Goal: Task Accomplishment & Management: Complete application form

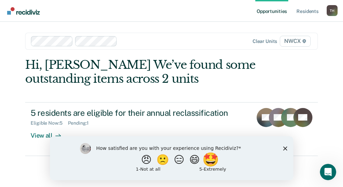
click at [214, 159] on button "🤩" at bounding box center [211, 159] width 18 height 14
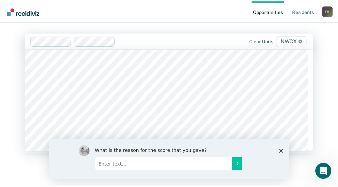
scroll to position [2620, 0]
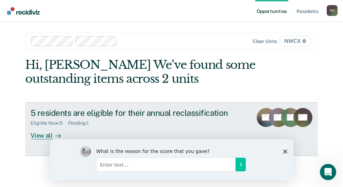
click at [43, 134] on div "View all" at bounding box center [50, 132] width 38 height 13
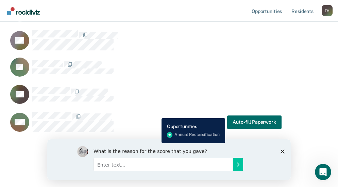
scroll to position [137, 0]
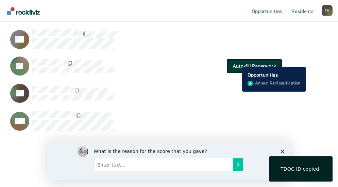
click at [237, 62] on button "Auto-fill Paperwork" at bounding box center [254, 66] width 54 height 14
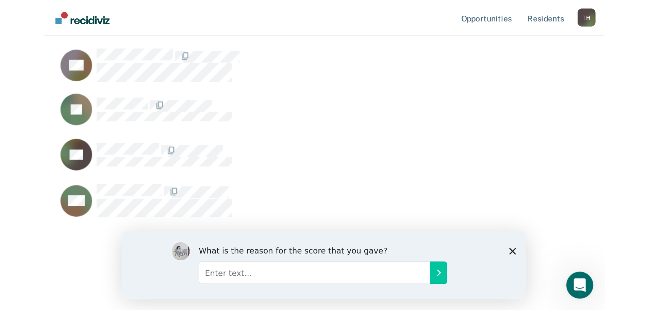
scroll to position [207, 632]
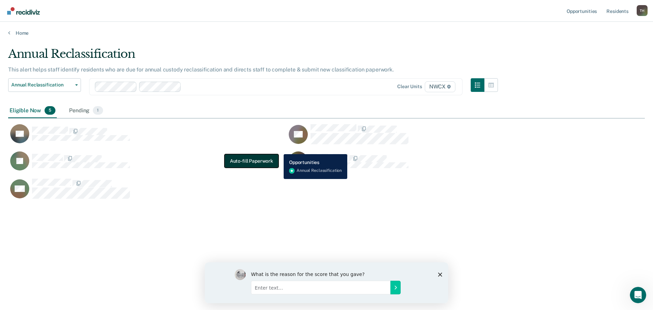
click at [246, 158] on button "Auto-fill Paperwork" at bounding box center [252, 161] width 54 height 14
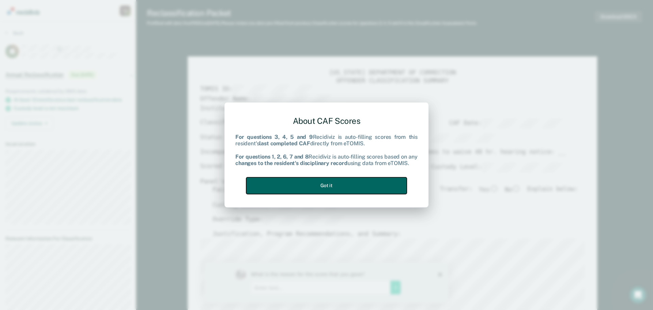
click at [318, 185] on button "Got it" at bounding box center [326, 185] width 161 height 17
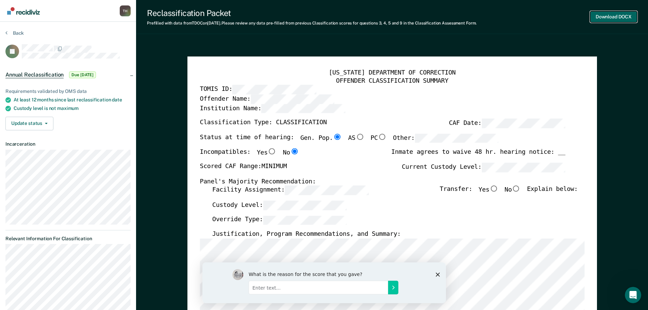
click at [343, 16] on button "Download DOCX" at bounding box center [613, 16] width 47 height 11
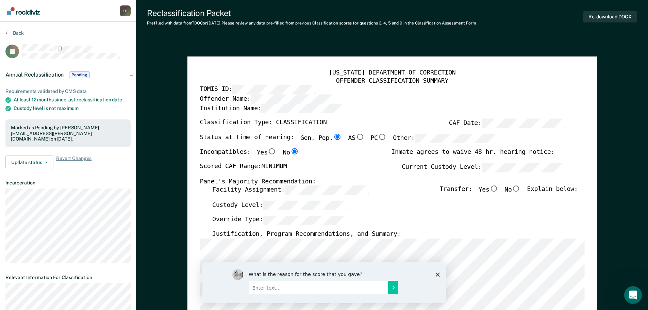
click at [343, 186] on icon "Open Intercom Messenger" at bounding box center [632, 293] width 5 height 5
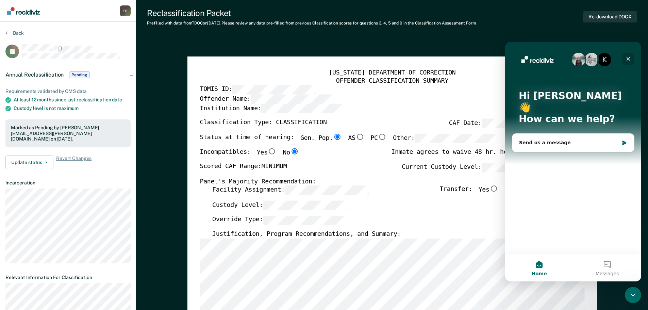
click at [343, 58] on icon "Close" at bounding box center [628, 58] width 5 height 5
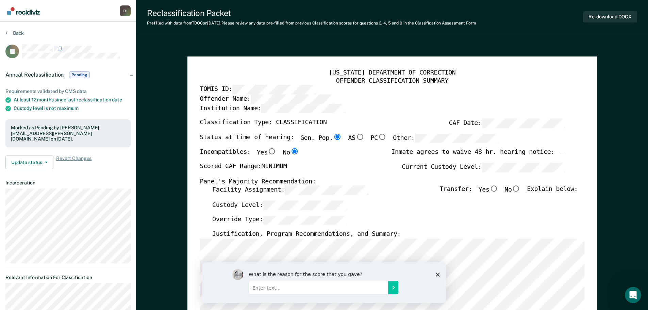
click at [343, 186] on polygon "Close survey" at bounding box center [438, 274] width 4 height 4
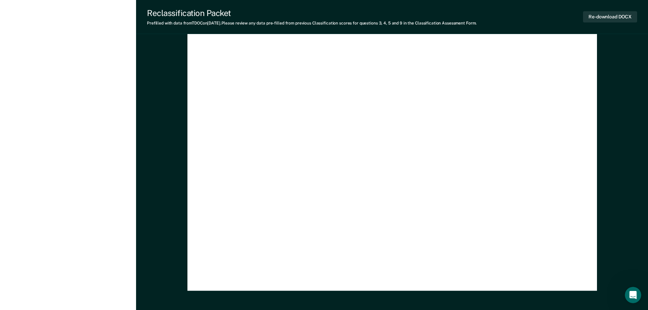
scroll to position [1998, 0]
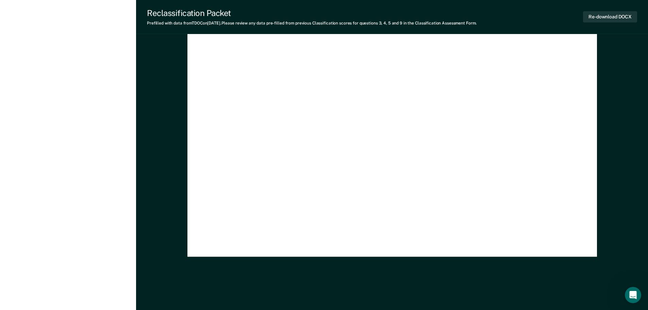
drag, startPoint x: 633, startPoint y: 0, endPoint x: 631, endPoint y: 70, distance: 69.8
drag, startPoint x: 612, startPoint y: 16, endPoint x: 625, endPoint y: 67, distance: 52.4
click at [343, 16] on button "Re-download DOCX" at bounding box center [610, 16] width 54 height 11
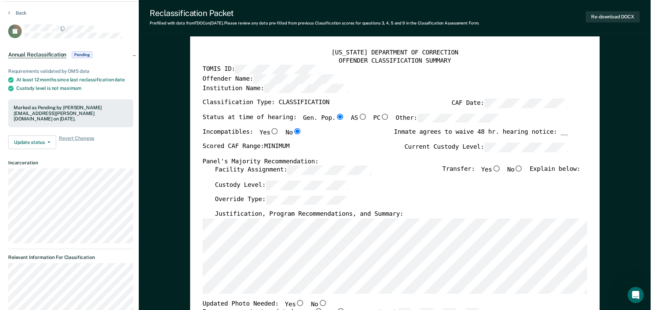
scroll to position [0, 0]
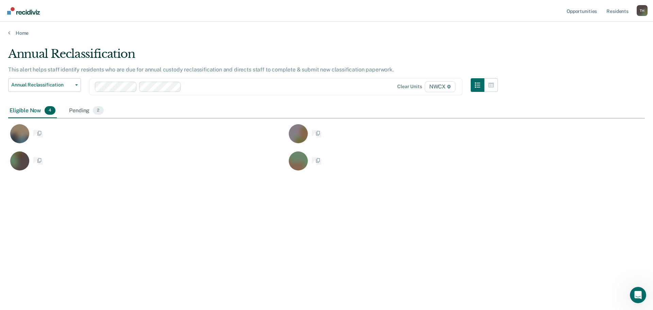
scroll to position [207, 632]
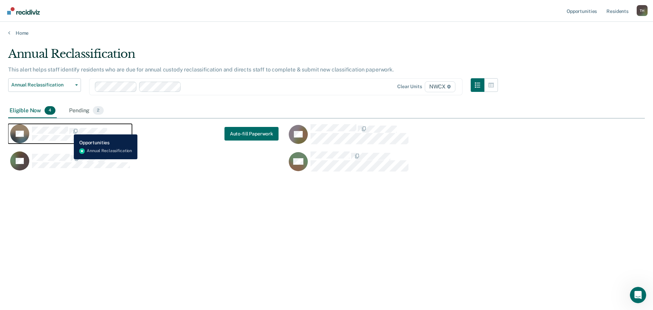
click at [69, 129] on span "CaseloadOpportunityCell-00665461" at bounding box center [68, 131] width 1 height 7
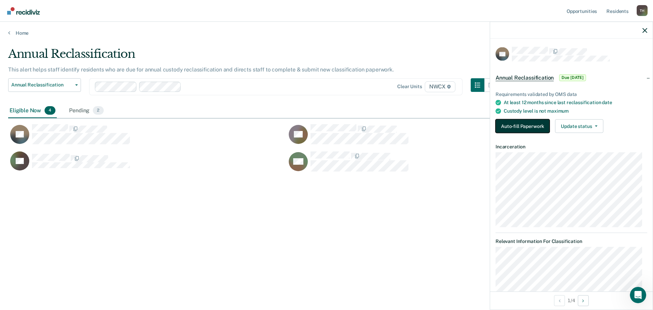
click at [343, 125] on button "Auto-fill Paperwork" at bounding box center [523, 126] width 54 height 14
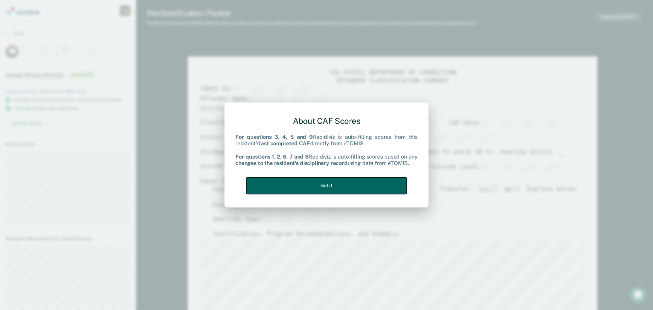
click at [334, 183] on button "Got it" at bounding box center [326, 185] width 161 height 17
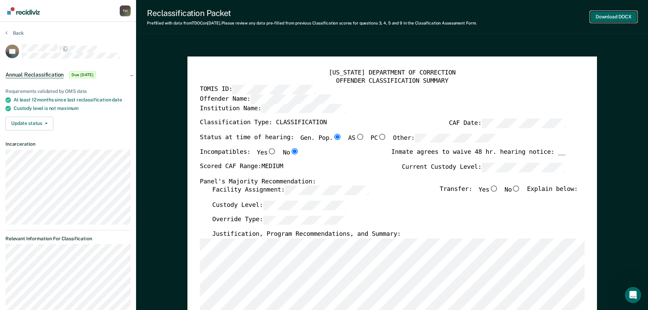
click at [343, 18] on button "Download DOCX" at bounding box center [613, 16] width 47 height 11
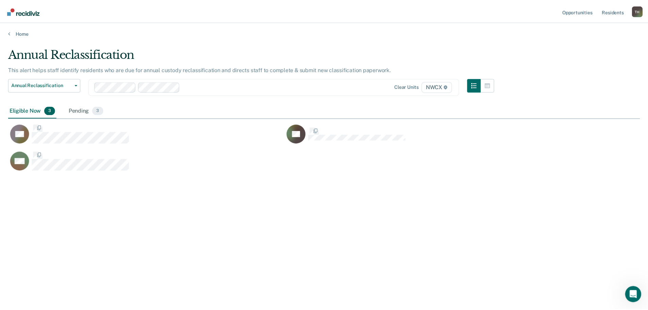
scroll to position [207, 632]
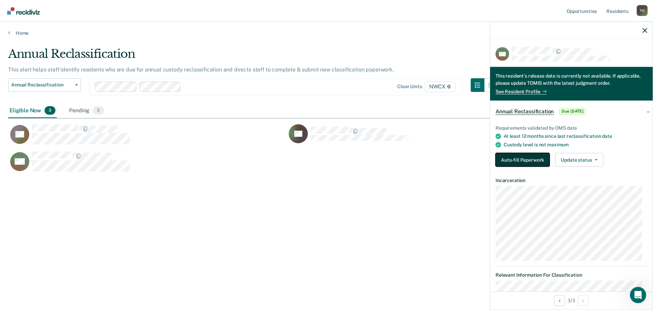
click at [343, 161] on button "Auto-fill Paperwork" at bounding box center [523, 160] width 54 height 14
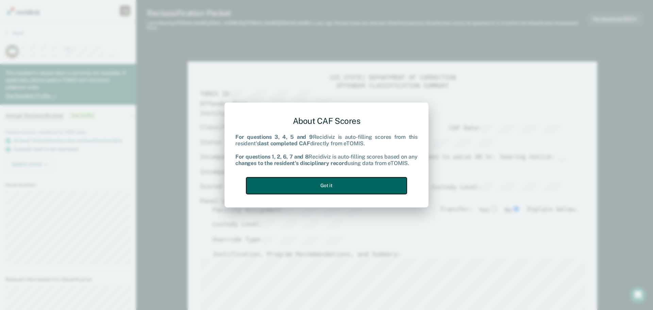
click at [328, 185] on button "Got it" at bounding box center [326, 185] width 161 height 17
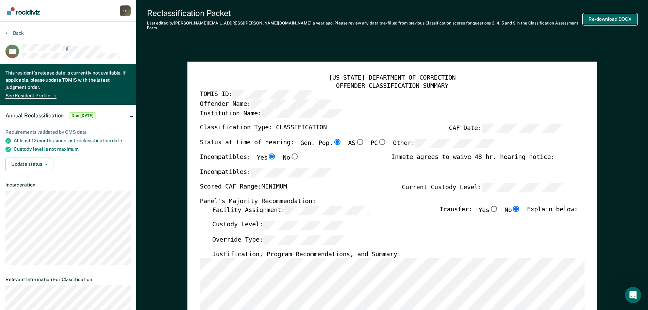
click at [343, 18] on button "Re-download DOCX" at bounding box center [610, 19] width 54 height 11
type textarea "x"
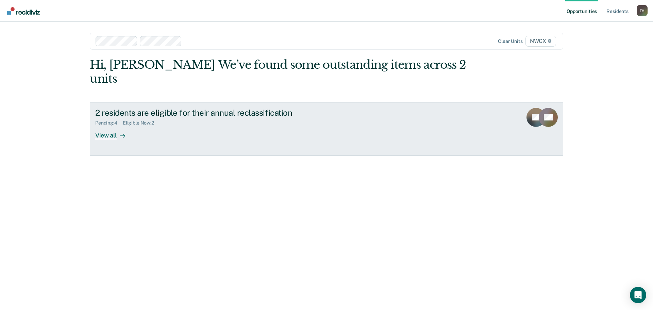
click at [530, 113] on icon at bounding box center [536, 125] width 28 height 25
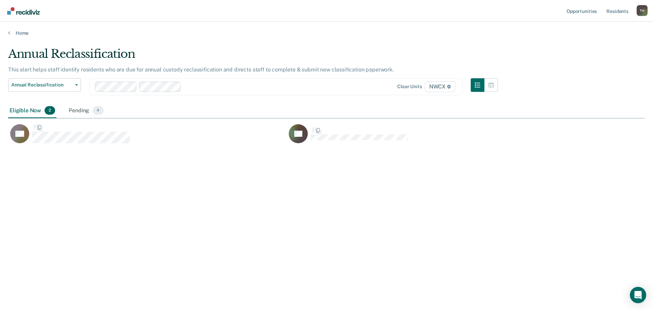
scroll to position [207, 632]
click at [80, 110] on div "Pending 4" at bounding box center [85, 110] width 37 height 15
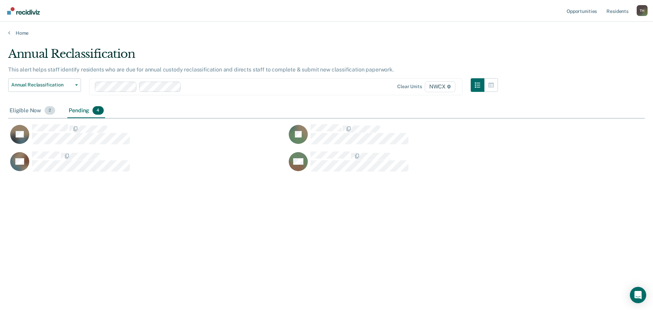
click at [23, 110] on div "Eligible Now 2" at bounding box center [32, 110] width 48 height 15
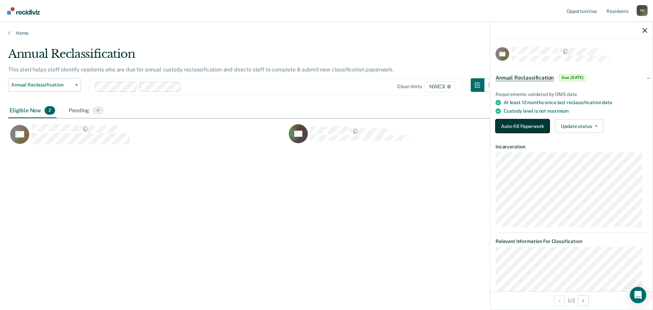
click at [527, 126] on button "Auto-fill Paperwork" at bounding box center [523, 126] width 54 height 14
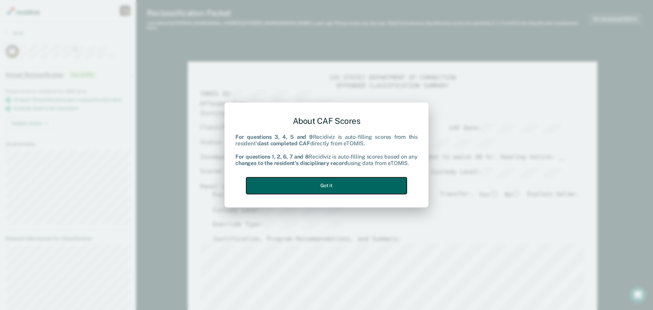
click at [328, 183] on button "Got it" at bounding box center [326, 185] width 161 height 17
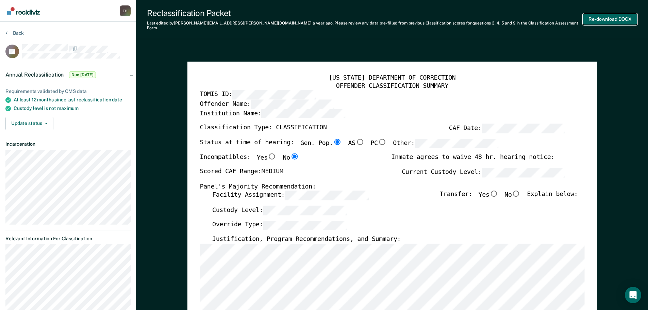
click at [620, 18] on button "Re-download DOCX" at bounding box center [610, 19] width 54 height 11
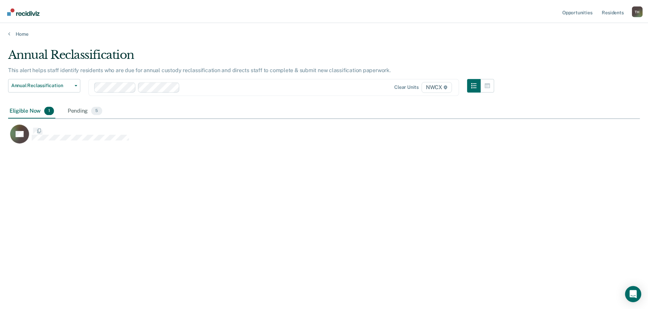
scroll to position [207, 632]
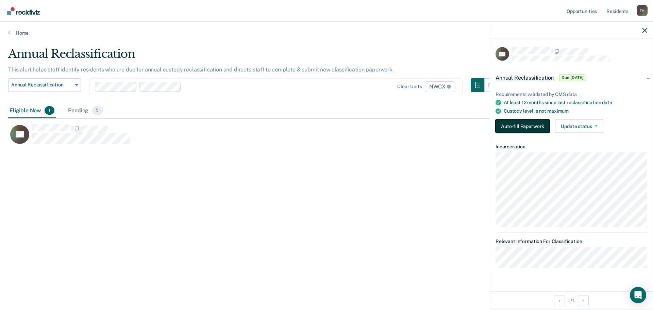
click at [527, 127] on button "Auto-fill Paperwork" at bounding box center [523, 126] width 54 height 14
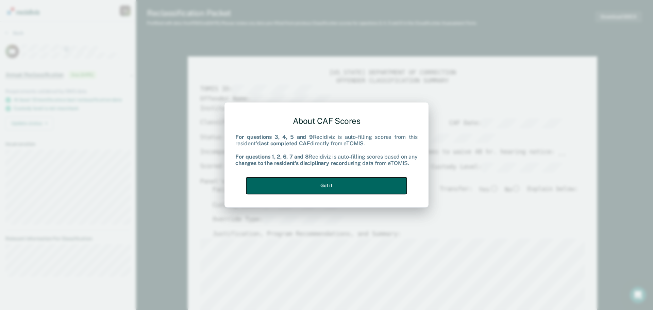
click at [334, 186] on button "Got it" at bounding box center [326, 185] width 161 height 17
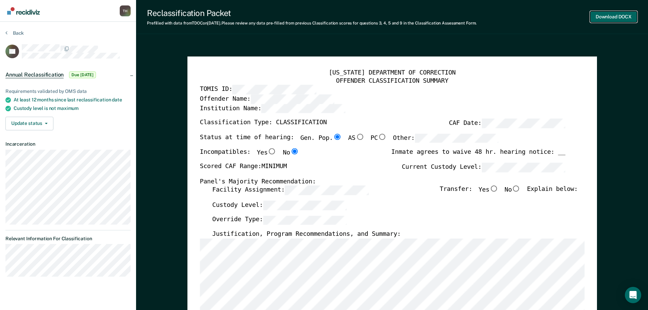
click at [606, 16] on button "Download DOCX" at bounding box center [613, 16] width 47 height 11
type textarea "x"
